Goal: Task Accomplishment & Management: Use online tool/utility

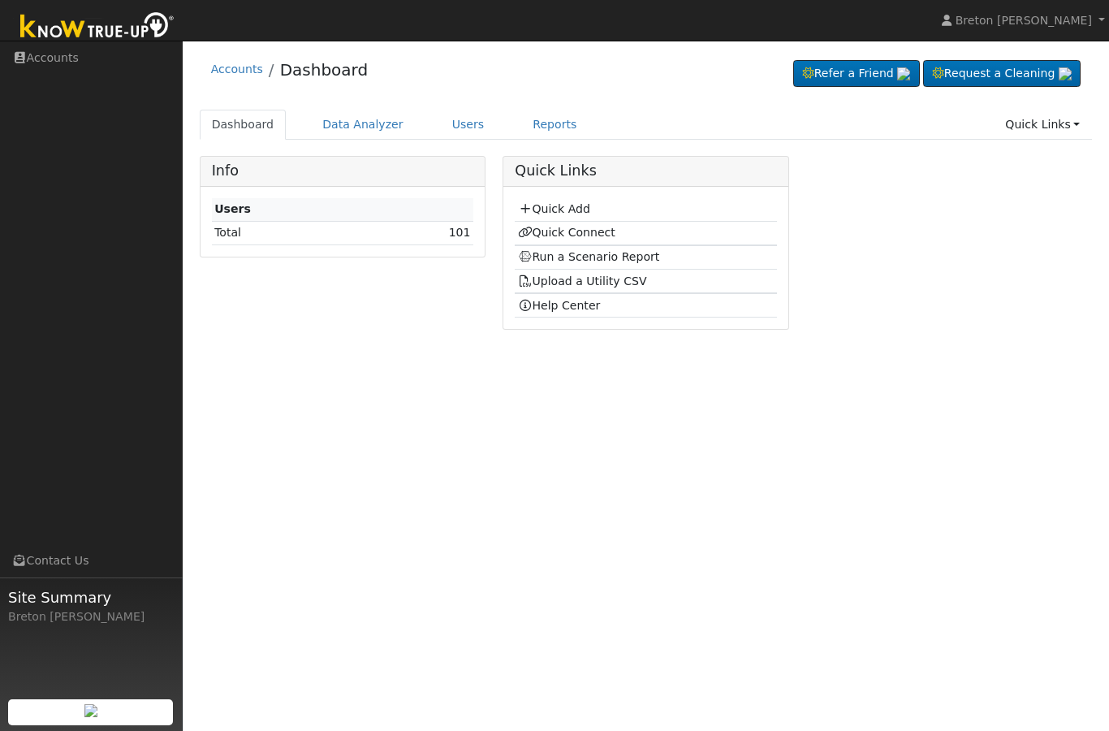
click at [563, 258] on link "Run a Scenario Report" at bounding box center [589, 256] width 142 height 13
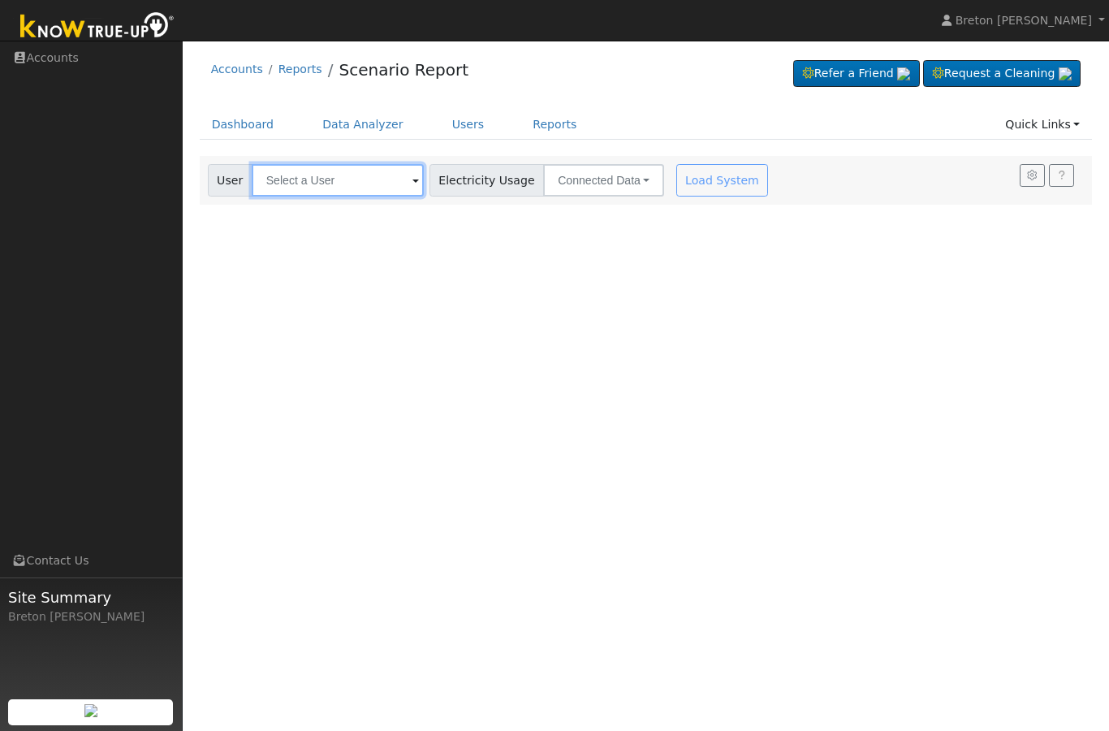
click at [317, 179] on input "text" at bounding box center [338, 180] width 172 height 32
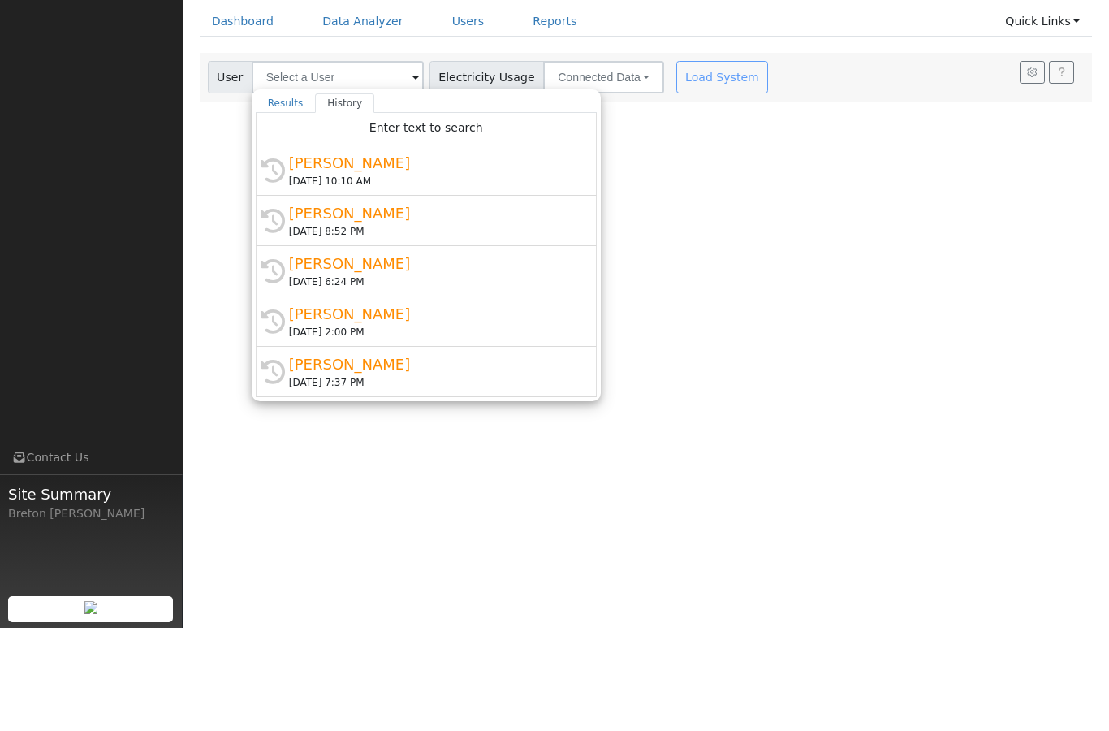
click at [313, 305] on div "[PERSON_NAME]" at bounding box center [433, 316] width 289 height 22
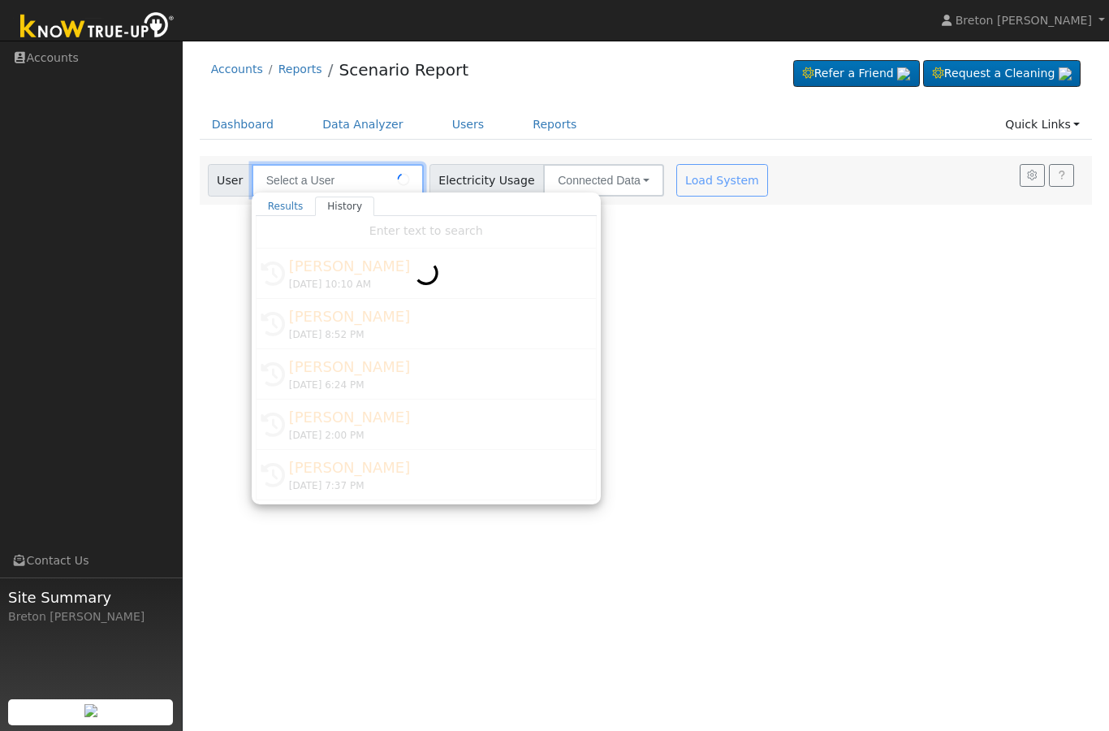
type input "[PERSON_NAME]"
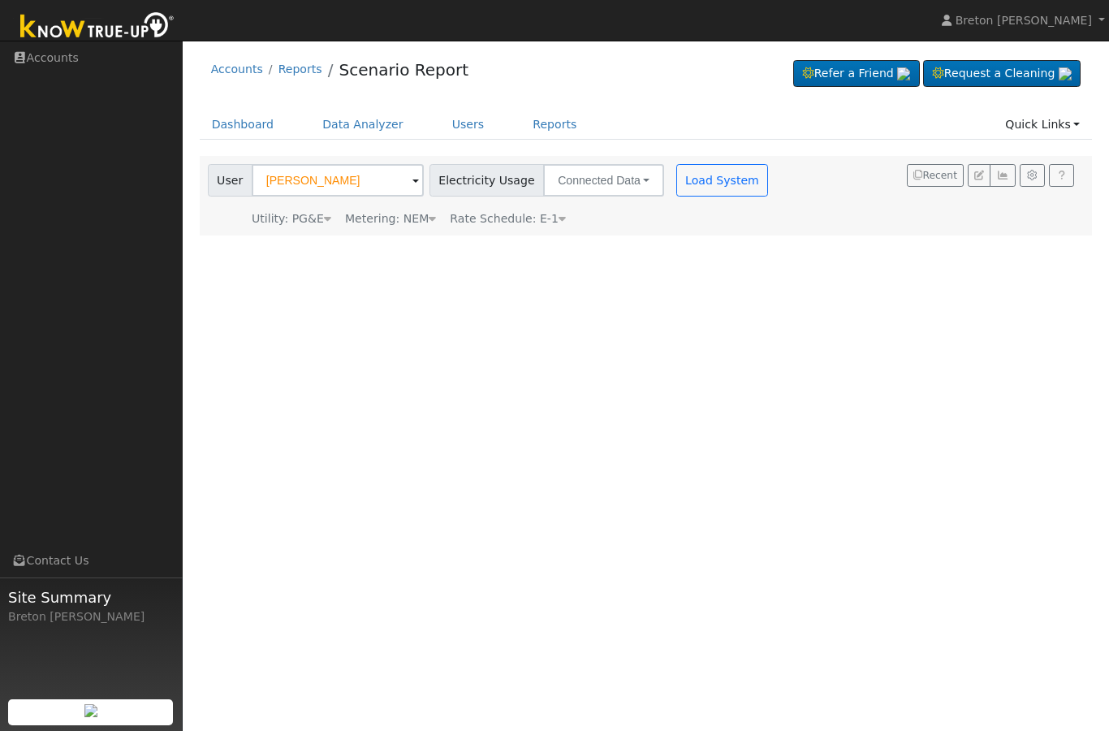
click at [678, 180] on button "Load System" at bounding box center [722, 180] width 93 height 32
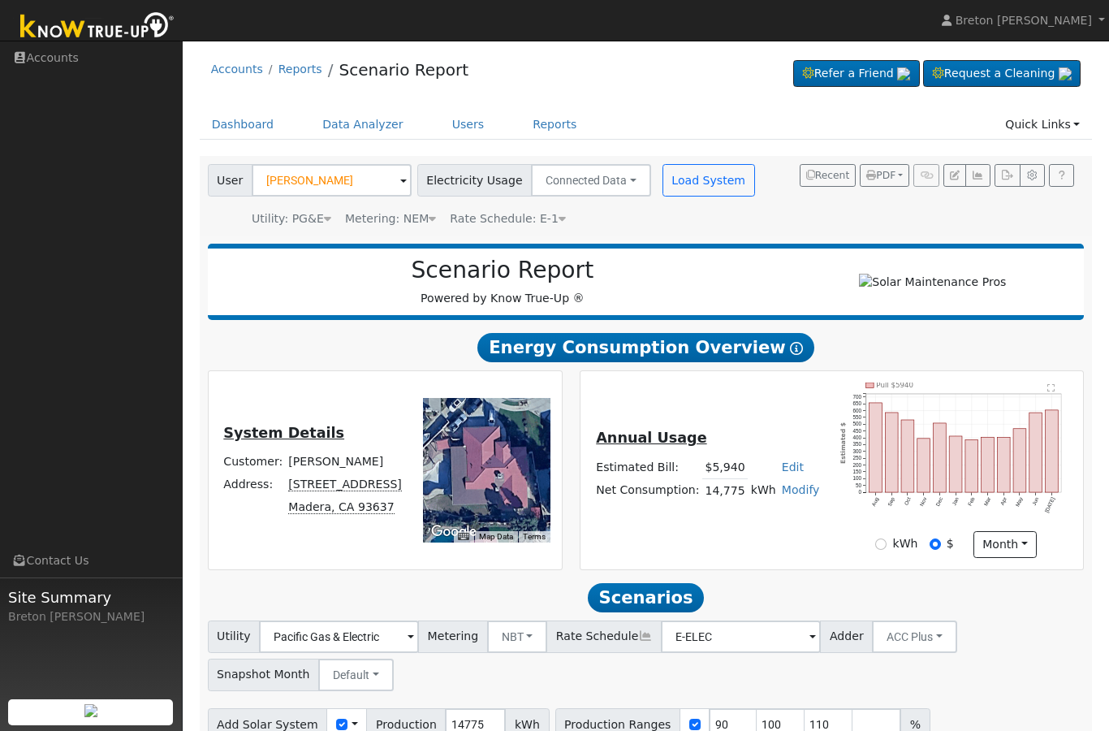
click at [972, 175] on icon "button" at bounding box center [978, 176] width 12 height 10
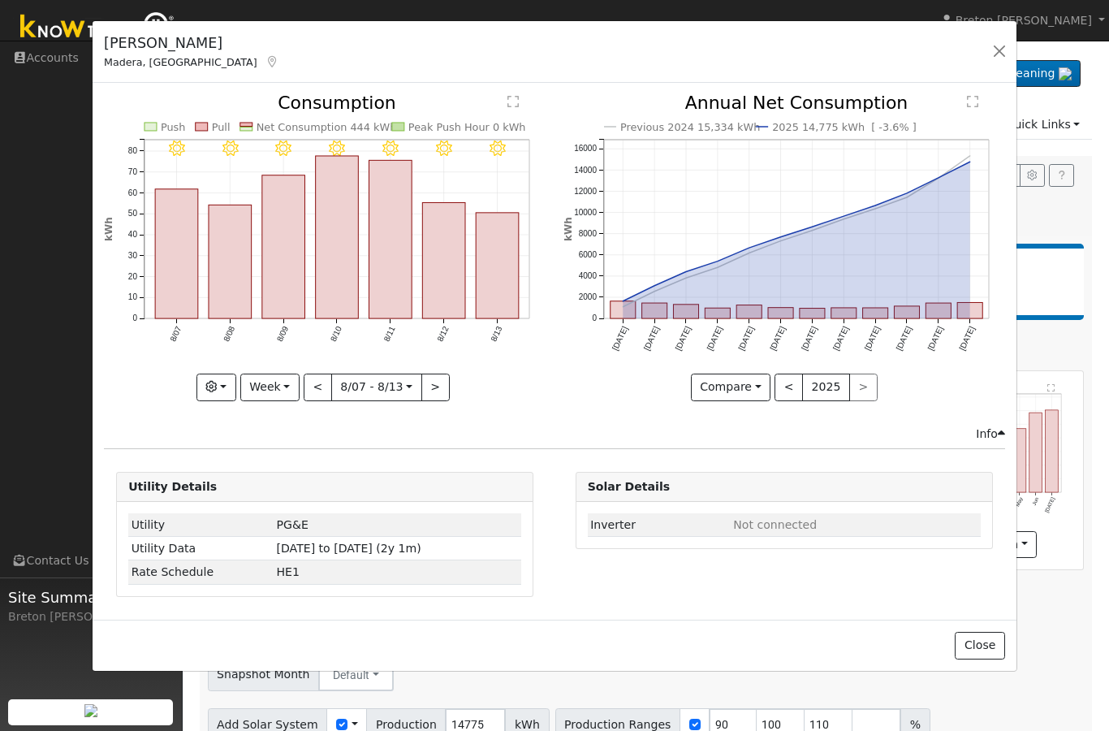
click at [274, 382] on button "Week" at bounding box center [269, 387] width 59 height 28
click at [284, 482] on link "Year" at bounding box center [297, 488] width 113 height 23
type input "[DATE]"
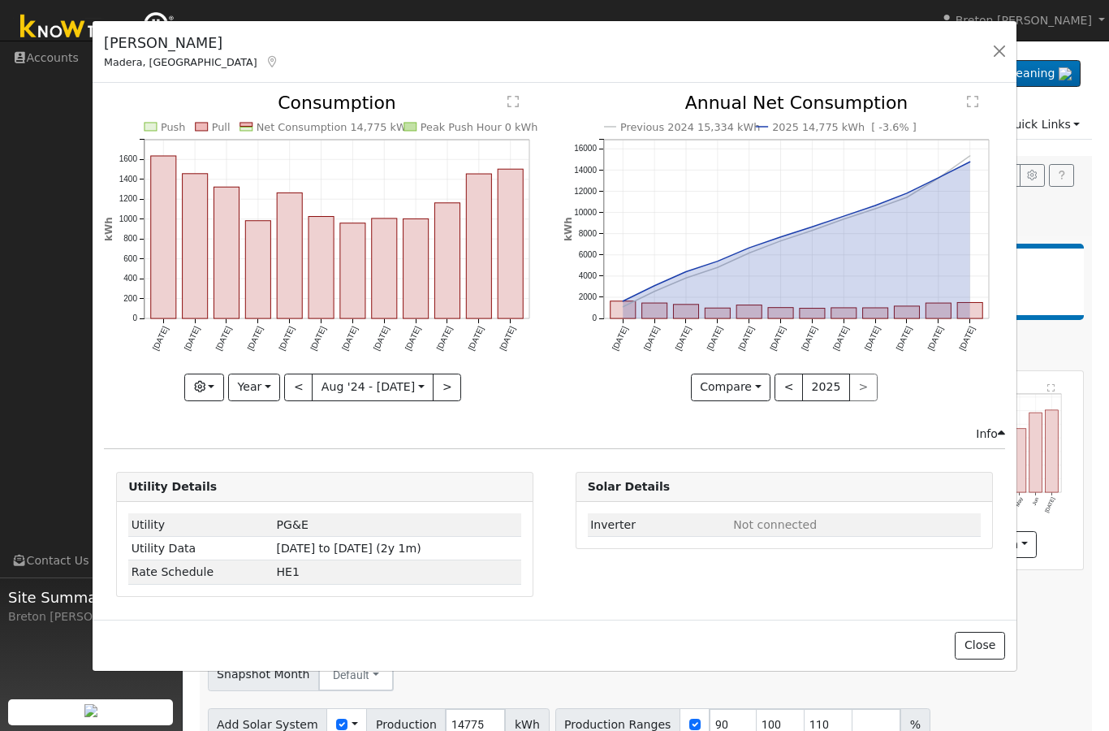
click at [999, 48] on button "button" at bounding box center [999, 51] width 23 height 23
